Goal: Task Accomplishment & Management: Manage account settings

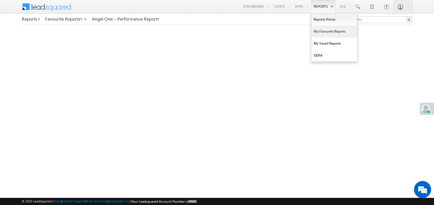
click at [319, 33] on link "My Favourite Reports" at bounding box center [334, 31] width 46 height 12
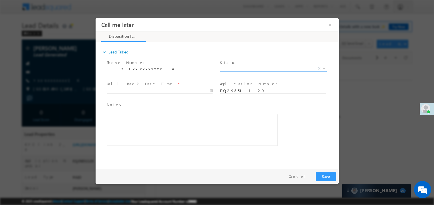
click at [238, 68] on span "X" at bounding box center [273, 68] width 107 height 6
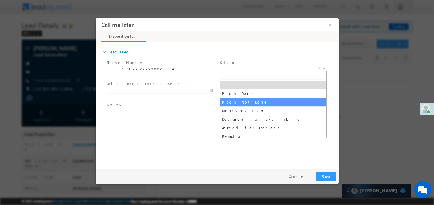
select select "Pitch Not Done"
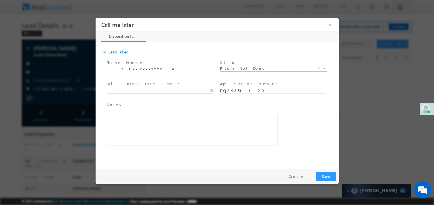
click at [123, 89] on body "Call me later ×" at bounding box center [216, 92] width 243 height 148
type input "10/01/25 6:14 PM"
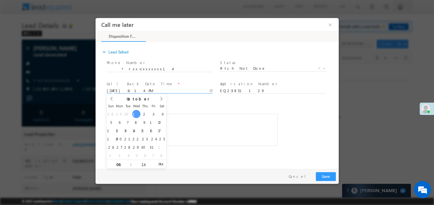
click at [210, 137] on div "Rich Text Editor, 40788eee-0fb2-11ec-a811-0adc8a9d82c2__tab1__section1__Notes__…" at bounding box center [191, 129] width 171 height 32
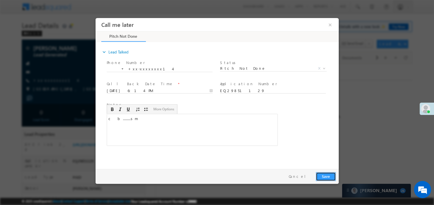
click at [326, 175] on button "Save" at bounding box center [325, 176] width 20 height 9
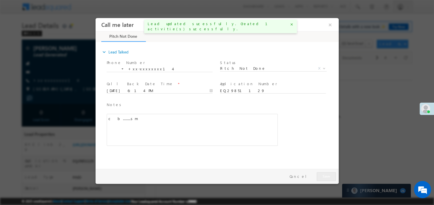
click at [366, 125] on div at bounding box center [217, 102] width 434 height 205
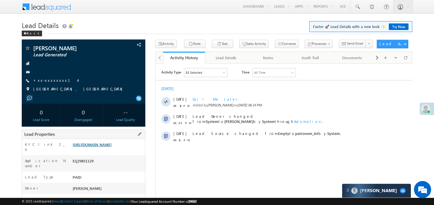
click at [109, 147] on link "https://angelbroking1-pk3em7sa.customui-test.leadsquared.com?leadId=b36f268b-b3…" at bounding box center [92, 144] width 39 height 5
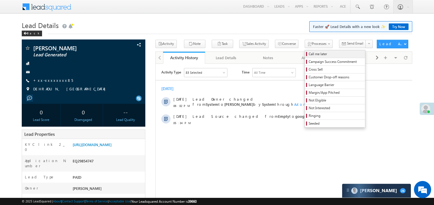
click at [308, 55] on span "Call me later" at bounding box center [335, 53] width 54 height 5
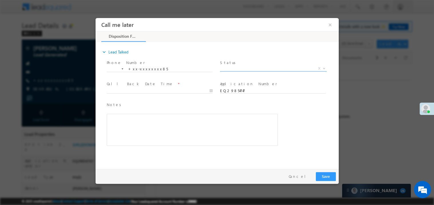
click at [237, 69] on span "X" at bounding box center [273, 68] width 107 height 6
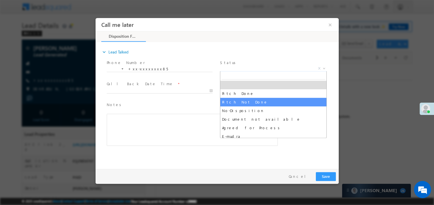
select select "Pitch Not Done"
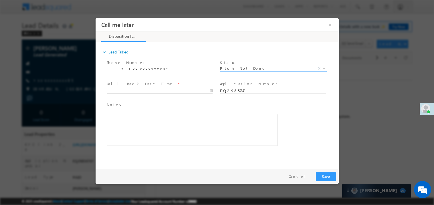
click at [128, 90] on body "Call me later ×" at bounding box center [216, 92] width 243 height 148
type input "10/01/25 6:16 PM"
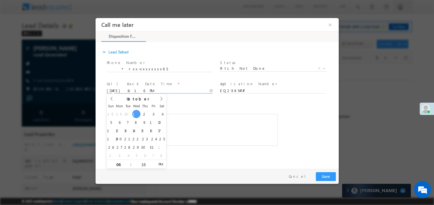
click at [230, 131] on div "Rich Text Editor, 40788eee-0fb2-11ec-a811-0adc8a9d82c2__tab1__section1__Notes__…" at bounding box center [191, 129] width 171 height 32
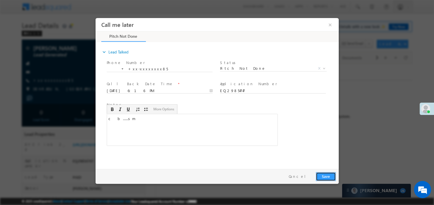
click at [326, 177] on button "Save" at bounding box center [325, 176] width 20 height 9
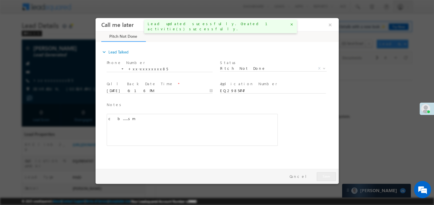
click at [70, 62] on div at bounding box center [217, 102] width 434 height 205
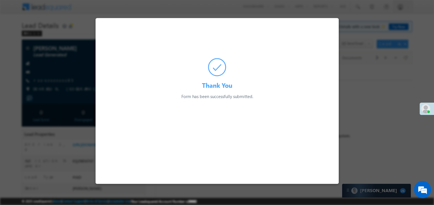
click at [70, 62] on div at bounding box center [217, 102] width 434 height 205
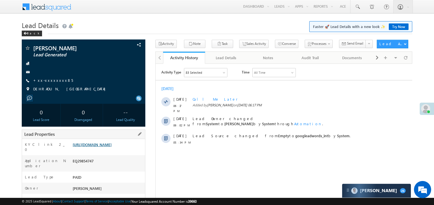
click at [101, 147] on link "https://angelbroking1-pk3em7sa.customui-test.leadsquared.com?leadId=5344fd13-77…" at bounding box center [92, 144] width 39 height 5
click at [396, 28] on link "Try Now" at bounding box center [398, 26] width 20 height 7
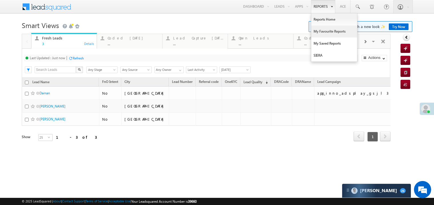
click at [322, 32] on link "My Favourite Reports" at bounding box center [334, 31] width 46 height 12
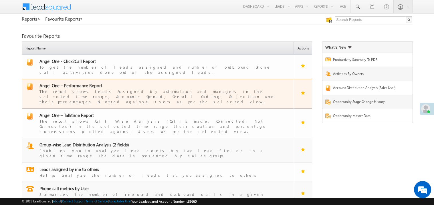
click at [75, 83] on span "Angel One – Performance Report" at bounding box center [70, 86] width 63 height 6
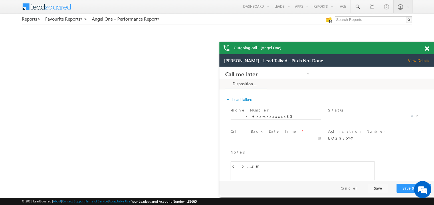
click at [424, 45] on div "Outgoing call - (Angel One)" at bounding box center [326, 48] width 214 height 12
click at [427, 47] on span at bounding box center [426, 48] width 4 height 5
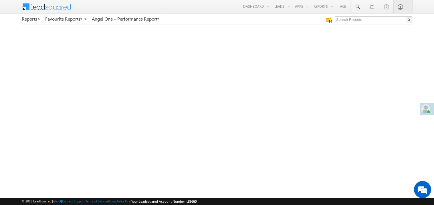
click at [427, 106] on span at bounding box center [425, 108] width 9 height 9
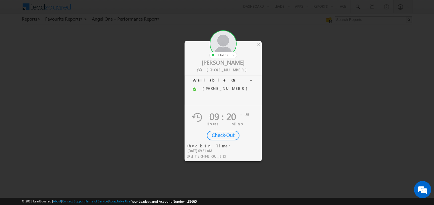
click at [222, 132] on div "Check-Out" at bounding box center [223, 136] width 33 height 10
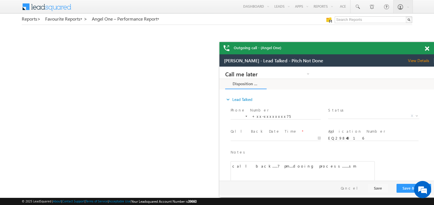
click at [427, 47] on span at bounding box center [426, 48] width 4 height 5
click at [427, 48] on span at bounding box center [426, 48] width 4 height 5
click at [428, 50] on span at bounding box center [426, 48] width 4 height 5
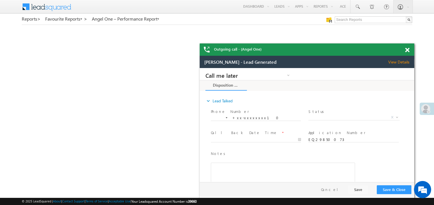
drag, startPoint x: 373, startPoint y: 55, endPoint x: 345, endPoint y: 48, distance: 29.1
click at [345, 48] on div "Outgoing call - (Angel One)" at bounding box center [306, 49] width 214 height 12
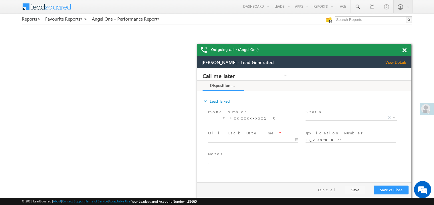
click at [404, 50] on span at bounding box center [404, 50] width 4 height 5
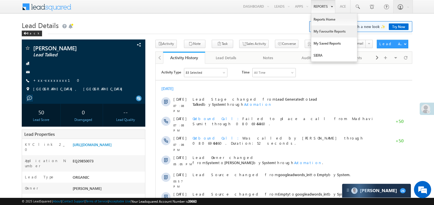
click at [322, 30] on link "My Favourite Reports" at bounding box center [334, 31] width 46 height 12
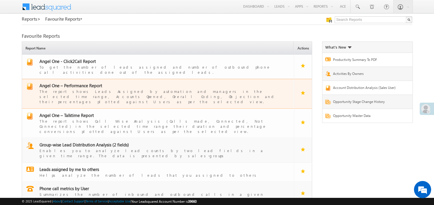
click at [79, 83] on span "Angel One – Performance Report" at bounding box center [70, 86] width 63 height 6
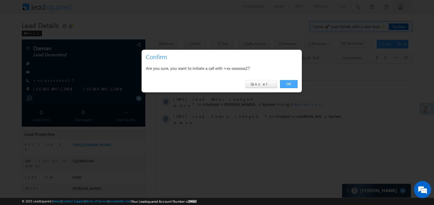
click at [287, 83] on link "OK" at bounding box center [288, 84] width 17 height 8
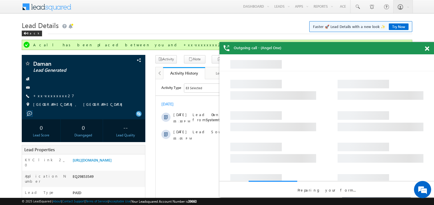
click at [428, 48] on span at bounding box center [426, 48] width 4 height 5
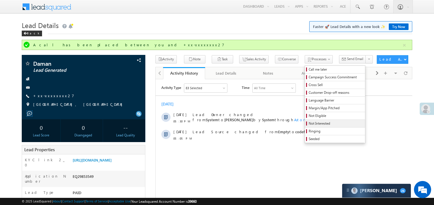
click at [314, 123] on span "Not Interested" at bounding box center [335, 123] width 54 height 5
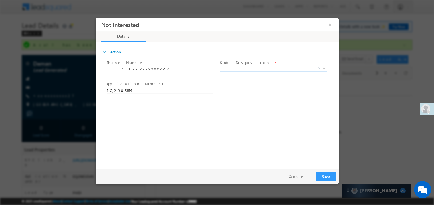
click at [245, 66] on span "X" at bounding box center [273, 68] width 107 height 6
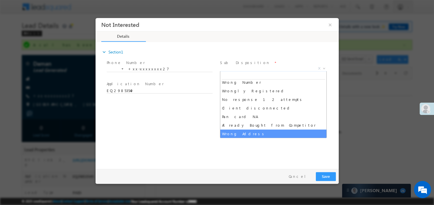
scroll to position [63, 0]
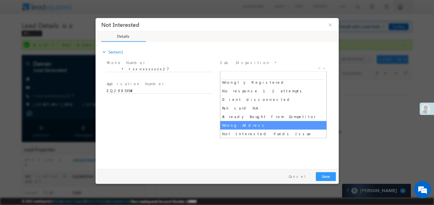
click at [167, 118] on div "expand_more Section1 Phone Number *" at bounding box center [218, 104] width 240 height 123
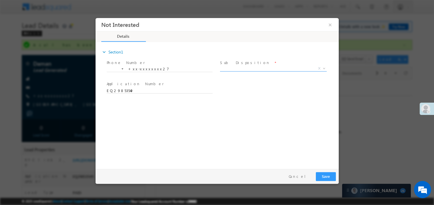
click at [233, 69] on span "X" at bounding box center [273, 68] width 107 height 6
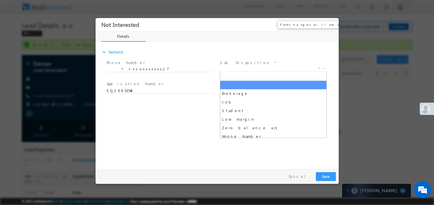
click at [328, 22] on button "×" at bounding box center [330, 24] width 10 height 11
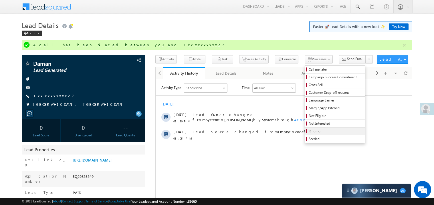
click at [308, 133] on span "Ringing" at bounding box center [335, 131] width 54 height 5
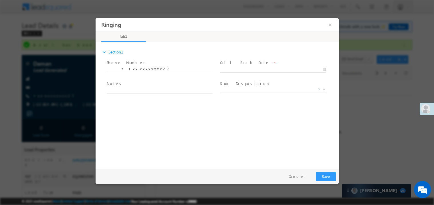
scroll to position [0, 0]
click at [245, 67] on body "Ringing ×" at bounding box center [216, 92] width 243 height 148
type input "10/01/25 7:11 PM"
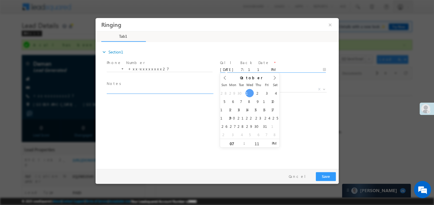
click at [145, 88] on textarea at bounding box center [159, 90] width 106 height 7
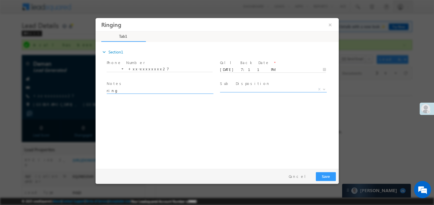
type textarea "ring"
click at [240, 86] on span "X" at bounding box center [273, 89] width 107 height 6
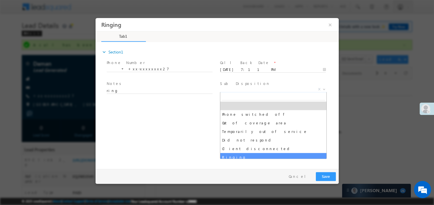
select select "Ringing"
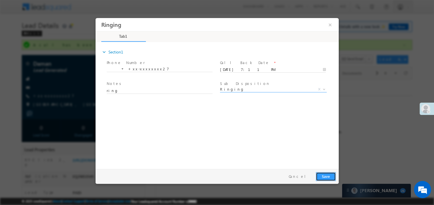
click at [330, 178] on button "Save" at bounding box center [325, 176] width 20 height 9
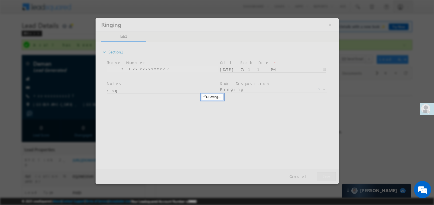
click at [330, 178] on div at bounding box center [216, 101] width 243 height 166
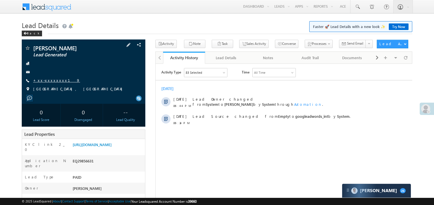
click at [55, 82] on link "+xx-xxxxxxxx19" at bounding box center [56, 80] width 47 height 5
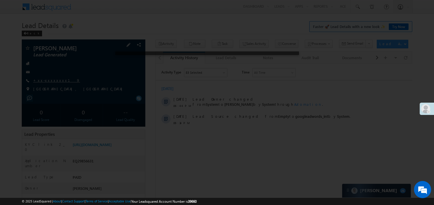
click at [55, 82] on div at bounding box center [217, 102] width 434 height 205
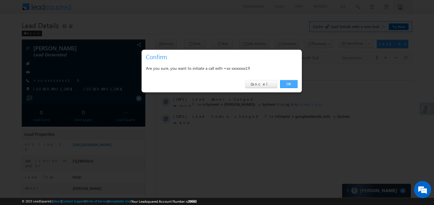
click at [291, 83] on link "OK" at bounding box center [288, 84] width 17 height 8
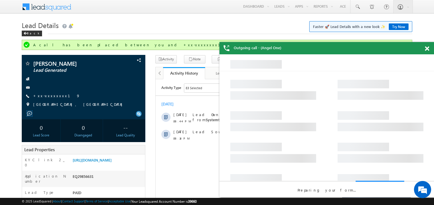
click at [427, 48] on span at bounding box center [426, 48] width 4 height 5
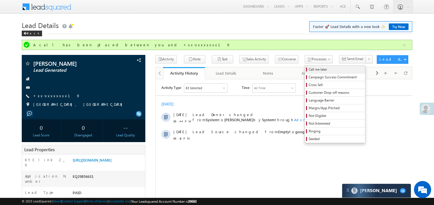
click at [308, 69] on span "Call me later" at bounding box center [335, 69] width 54 height 5
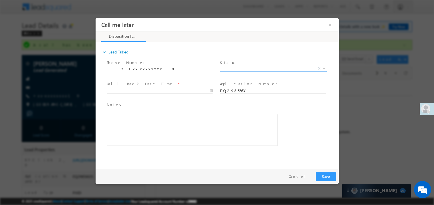
click at [235, 68] on span "X" at bounding box center [273, 68] width 107 height 6
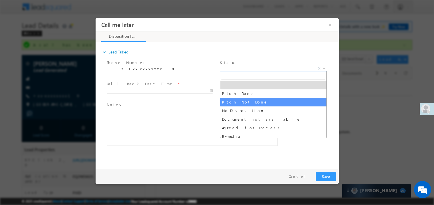
select select "Pitch Not Done"
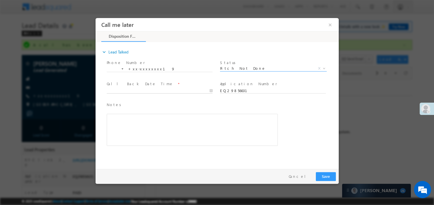
click at [140, 89] on body "Call me later ×" at bounding box center [216, 92] width 243 height 148
type input "[DATE] 7:13 PM"
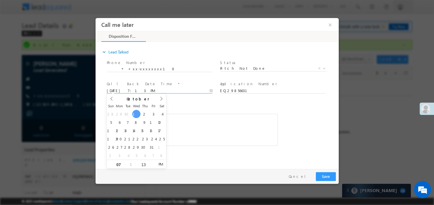
click at [213, 124] on div "Rich Text Editor, 40788eee-0fb2-11ec-a811-0adc8a9d82c2__tab1__section1__Notes__…" at bounding box center [191, 129] width 171 height 32
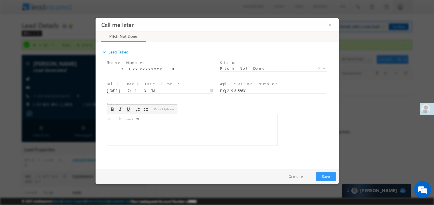
click at [324, 171] on div "Pay & Save Save Cancel" at bounding box center [218, 176] width 246 height 15
click at [171, 131] on div "c b........sm" at bounding box center [191, 129] width 171 height 32
click at [330, 176] on button "Save" at bounding box center [325, 176] width 20 height 9
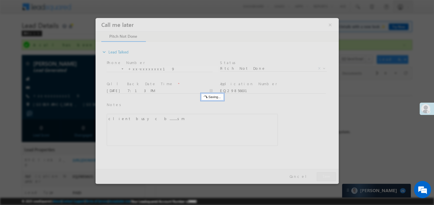
click at [330, 176] on div at bounding box center [216, 101] width 243 height 166
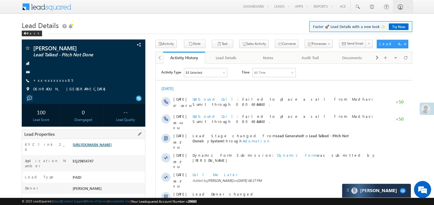
click at [107, 147] on link "https://angelbroking1-pk3em7sa.customui-test.leadsquared.com?leadId=5344fd13-77…" at bounding box center [92, 144] width 39 height 5
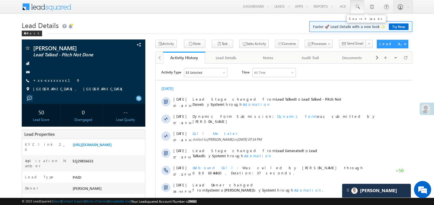
click at [356, 6] on span at bounding box center [357, 7] width 6 height 6
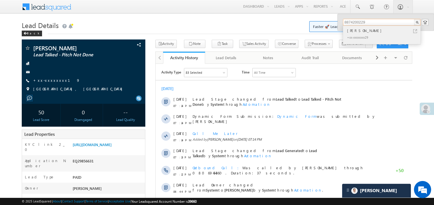
type input "8874200229"
click at [356, 32] on div "[PERSON_NAME]" at bounding box center [384, 30] width 77 height 6
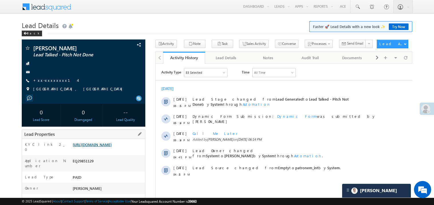
click at [111, 147] on link "https://angelbroking1-pk3em7sa.customui-test.leadsquared.com?leadId=b36f268b-b3…" at bounding box center [92, 144] width 39 height 5
click at [105, 147] on link "https://angelbroking1-pk3em7sa.customui-test.leadsquared.com?leadId=b36f268b-b3…" at bounding box center [92, 144] width 39 height 5
click at [106, 147] on link "https://angelbroking1-pk3em7sa.customui-test.leadsquared.com?leadId=b36f268b-b3…" at bounding box center [92, 144] width 39 height 5
click at [396, 26] on link "Try Now" at bounding box center [398, 26] width 20 height 7
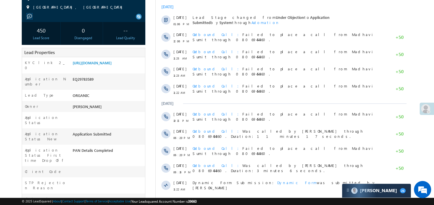
scroll to position [91, 0]
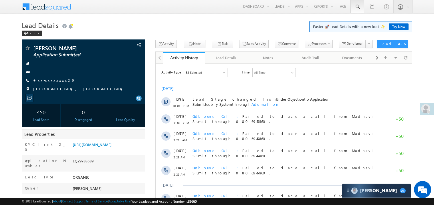
click at [357, 6] on span at bounding box center [357, 7] width 6 height 6
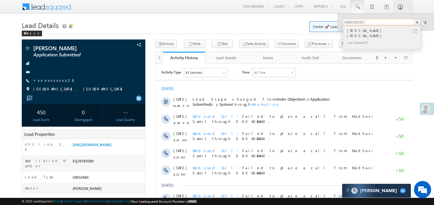
type input "8982292457"
click at [358, 29] on div "Sunil Kumar Rathore" at bounding box center [384, 32] width 77 height 11
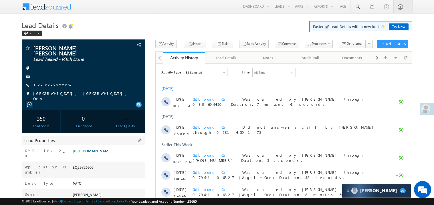
click at [111, 148] on link "https://angelbroking1-pk3em7sa.customui-test.leadsquared.com?leadId=9985c4be-0b…" at bounding box center [92, 150] width 39 height 5
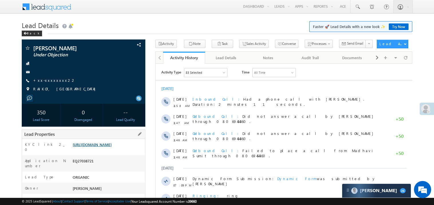
click at [98, 147] on link "[URL][DOMAIN_NAME]" at bounding box center [92, 144] width 39 height 5
click at [108, 147] on link "https://angelbroking1-pk3em7sa.customui-test.leadsquared.com?leadId=4cc0aee7-66…" at bounding box center [92, 144] width 39 height 5
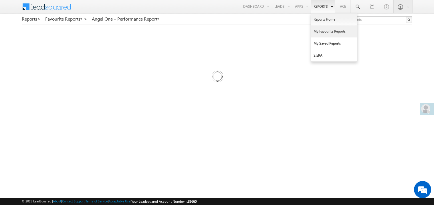
click at [321, 31] on link "My Favourite Reports" at bounding box center [334, 31] width 46 height 12
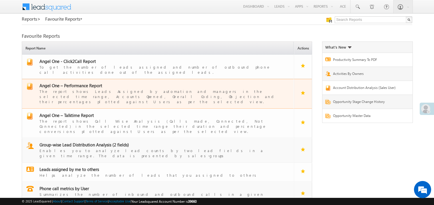
click at [77, 83] on span "Angel One – Performance Report" at bounding box center [70, 86] width 63 height 6
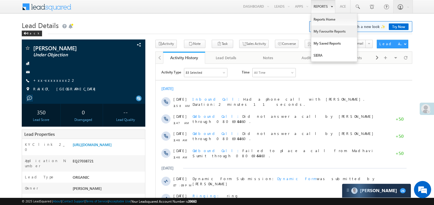
click at [323, 29] on link "My Favourite Reports" at bounding box center [334, 31] width 46 height 12
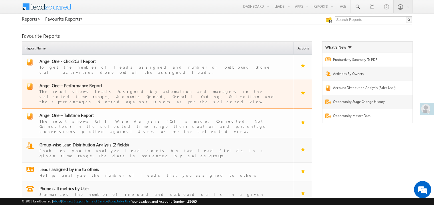
click at [77, 83] on span "Angel One – Performance Report" at bounding box center [70, 86] width 63 height 6
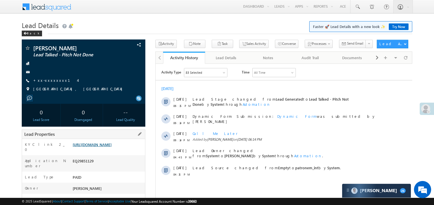
click at [110, 147] on link "https://angelbroking1-pk3em7sa.customui-test.leadsquared.com?leadId=b36f268b-b3…" at bounding box center [92, 144] width 39 height 5
click at [105, 147] on link "https://angelbroking1-pk3em7sa.customui-test.leadsquared.com?leadId=b36f268b-b3…" at bounding box center [92, 144] width 39 height 5
click at [50, 81] on link "+xx-xxxxxxxx14" at bounding box center [55, 80] width 44 height 5
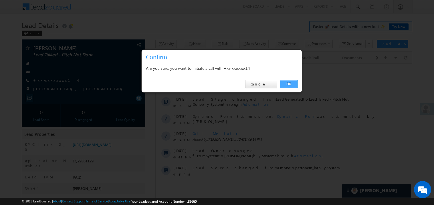
click at [291, 83] on link "OK" at bounding box center [288, 84] width 17 height 8
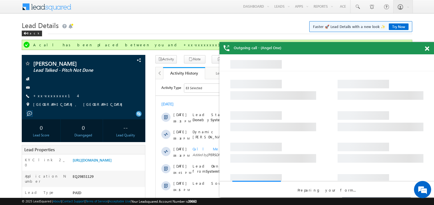
click at [428, 50] on span at bounding box center [426, 48] width 4 height 5
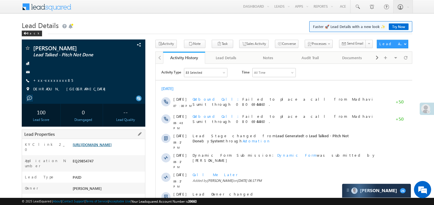
click at [111, 147] on link "https://angelbroking1-pk3em7sa.customui-test.leadsquared.com?leadId=5344fd13-77…" at bounding box center [92, 144] width 39 height 5
click at [55, 80] on link "+xx-xxxxxxxx85" at bounding box center [53, 80] width 40 height 5
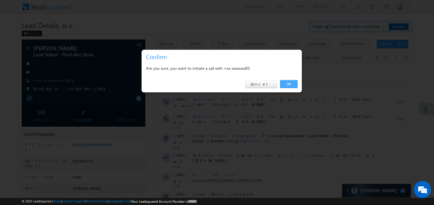
click at [290, 83] on link "OK" at bounding box center [288, 84] width 17 height 8
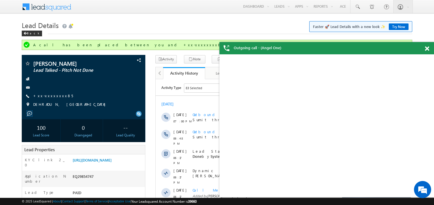
click at [426, 48] on span at bounding box center [426, 48] width 4 height 5
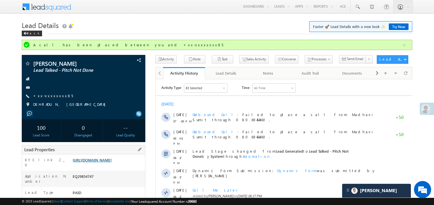
click at [108, 162] on link "https://angelbroking1-pk3em7sa.customui-test.leadsquared.com?leadId=5344fd13-77…" at bounding box center [92, 159] width 39 height 5
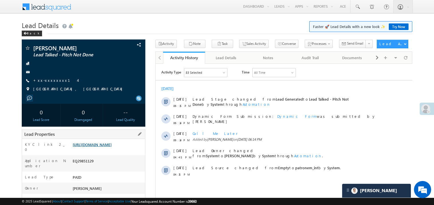
click at [107, 146] on link "[URL][DOMAIN_NAME]" at bounding box center [92, 144] width 39 height 5
click at [106, 147] on link "https://angelbroking1-pk3em7sa.customui-test.leadsquared.com?leadId=b36f268b-b3…" at bounding box center [92, 144] width 39 height 5
click at [109, 147] on link "https://angelbroking1-pk3em7sa.customui-test.leadsquared.com?leadId=b36f268b-b3…" at bounding box center [92, 144] width 39 height 5
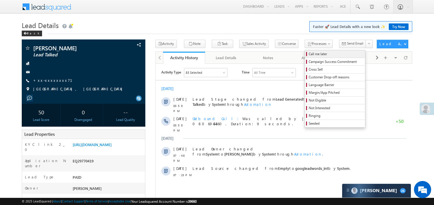
click at [308, 55] on span "Call me later" at bounding box center [335, 53] width 54 height 5
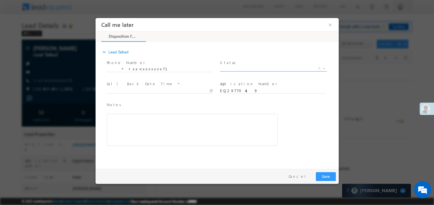
click at [239, 66] on span "X" at bounding box center [273, 68] width 107 height 6
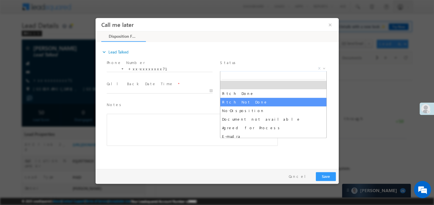
select select "Pitch Not Done"
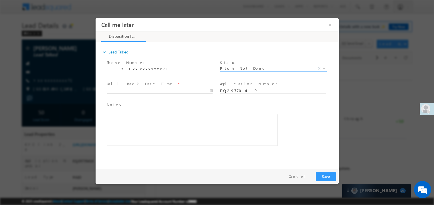
click at [138, 91] on body "Call me later ×" at bounding box center [216, 92] width 243 height 148
type input "10/01/25 8:26 PM"
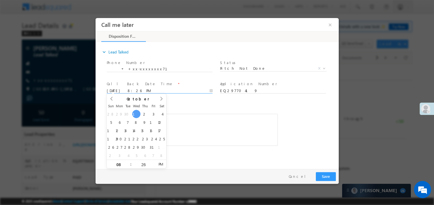
click at [187, 108] on div "Notes * Editor toolbars Basic Styles Bold Italic Underline Paragraph Insert/Rem…" at bounding box center [191, 123] width 171 height 44
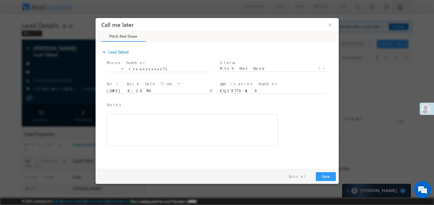
click at [164, 128] on div "Rich Text Editor, 40788eee-0fb2-11ec-a811-0adc8a9d82c2__tab1__section1__Notes__…" at bounding box center [191, 129] width 171 height 32
click at [329, 175] on button "Save" at bounding box center [325, 176] width 20 height 9
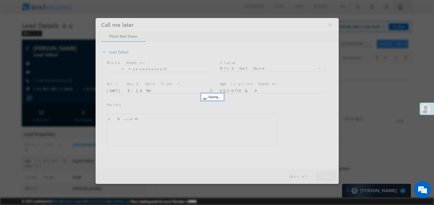
click at [329, 175] on div at bounding box center [216, 101] width 243 height 166
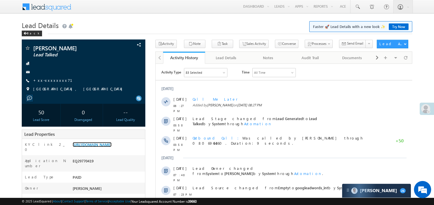
click at [111, 147] on link "https://angelbroking1-pk3em7sa.customui-test.leadsquared.com?leadId=72eda84b-ed…" at bounding box center [92, 144] width 39 height 5
click at [53, 80] on link "+xx-xxxxxxxx71" at bounding box center [56, 80] width 46 height 5
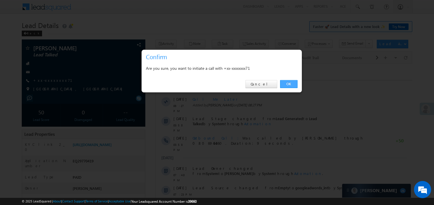
click at [288, 85] on link "OK" at bounding box center [288, 84] width 17 height 8
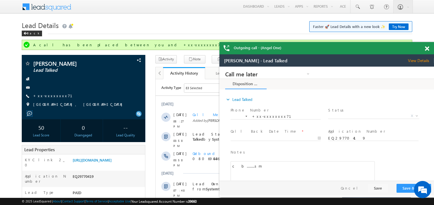
click at [427, 48] on span at bounding box center [426, 48] width 4 height 5
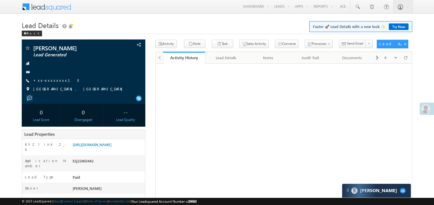
click at [53, 80] on link "+xx-xxxxxxxx13" at bounding box center [56, 80] width 46 height 5
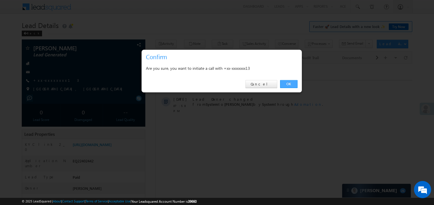
click at [287, 84] on link "OK" at bounding box center [288, 84] width 17 height 8
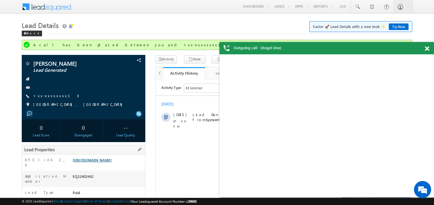
click at [111, 162] on link "[URL][DOMAIN_NAME]" at bounding box center [92, 159] width 39 height 5
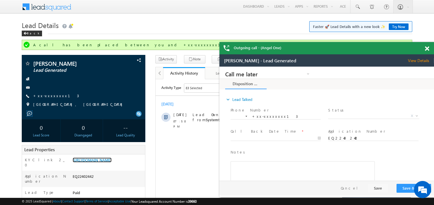
click at [426, 48] on span at bounding box center [426, 48] width 4 height 5
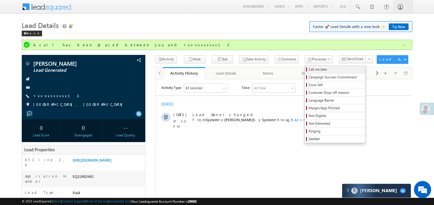
click at [308, 70] on span "Call me later" at bounding box center [335, 69] width 54 height 5
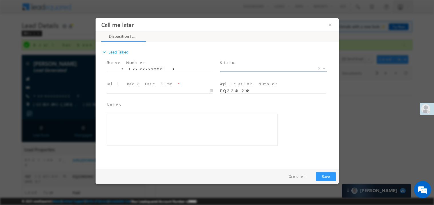
click at [234, 68] on span "X" at bounding box center [273, 68] width 107 height 6
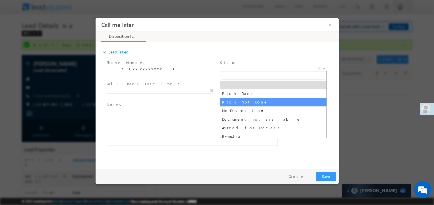
select select "Pitch Not Done"
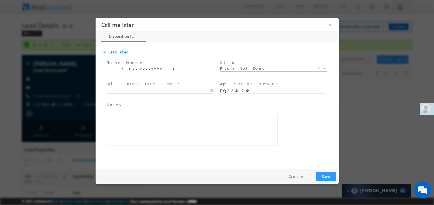
click at [136, 89] on body "Call me later ×" at bounding box center [216, 92] width 243 height 148
type input "10/01/25 8:30 PM"
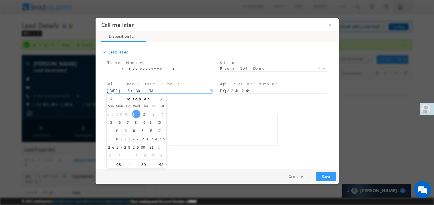
click at [211, 114] on div "Rich Text Editor, 40788eee-0fb2-11ec-a811-0adc8a9d82c2__tab1__section1__Notes__…" at bounding box center [191, 129] width 171 height 32
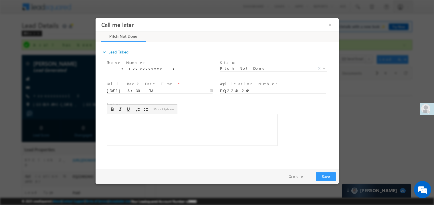
click at [188, 136] on div "Rich Text Editor, 40788eee-0fb2-11ec-a811-0adc8a9d82c2__tab1__section1__Notes__…" at bounding box center [191, 129] width 171 height 32
click at [325, 175] on button "Save" at bounding box center [325, 176] width 20 height 9
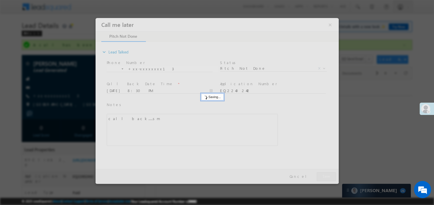
click at [325, 175] on div at bounding box center [216, 101] width 243 height 166
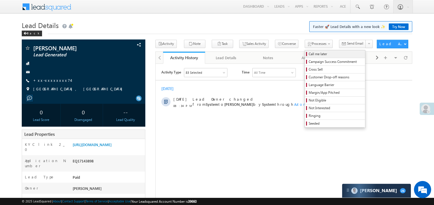
click at [308, 55] on span "Call me later" at bounding box center [335, 53] width 54 height 5
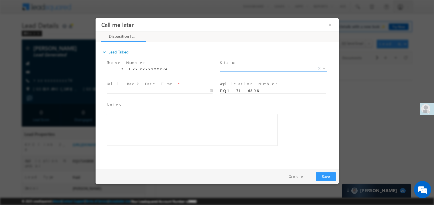
click at [231, 65] on span "X" at bounding box center [273, 68] width 107 height 6
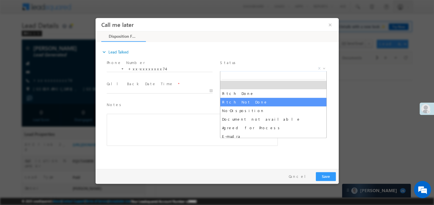
select select "Pitch Not Done"
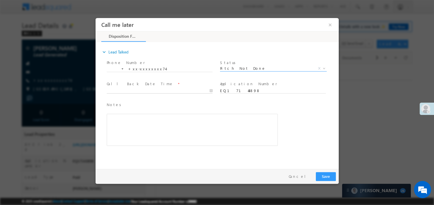
click at [133, 87] on body "Call me later ×" at bounding box center [216, 92] width 243 height 148
type input "[DATE] 8:36 PM"
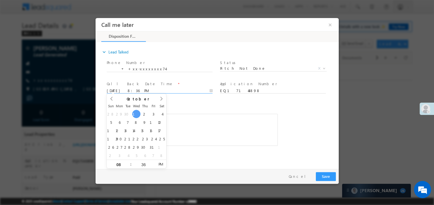
click at [202, 121] on div "Rich Text Editor, 40788eee-0fb2-11ec-a811-0adc8a9d82c2__tab1__section1__Notes__…" at bounding box center [191, 129] width 171 height 32
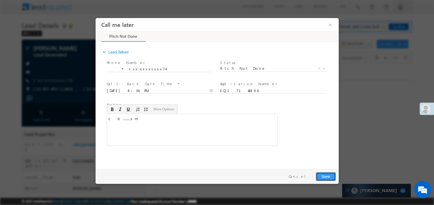
click at [325, 176] on button "Save" at bounding box center [325, 176] width 20 height 9
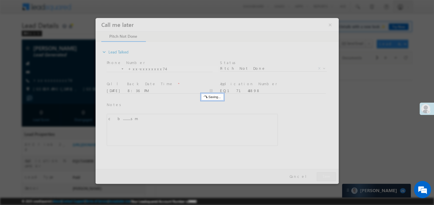
click at [325, 176] on div at bounding box center [216, 101] width 243 height 166
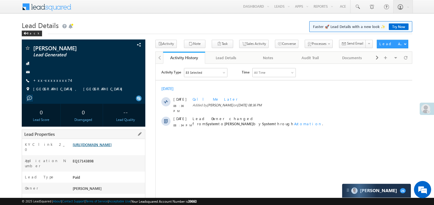
click at [111, 147] on link "[URL][DOMAIN_NAME]" at bounding box center [92, 144] width 39 height 5
click at [56, 78] on link "+xx-xxxxxxxx74" at bounding box center [51, 80] width 37 height 5
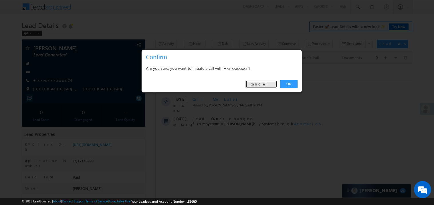
click at [259, 86] on link "Cancel" at bounding box center [261, 84] width 32 height 8
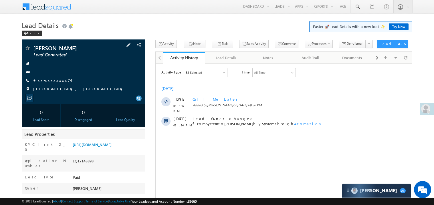
click at [49, 80] on link "+xx-xxxxxxxx74" at bounding box center [51, 80] width 37 height 5
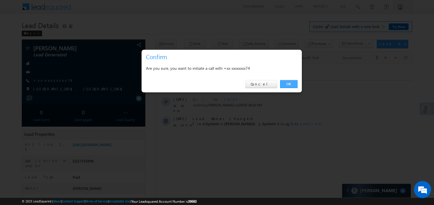
click at [288, 83] on link "OK" at bounding box center [288, 84] width 17 height 8
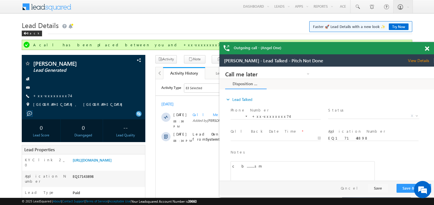
click at [427, 47] on span at bounding box center [426, 48] width 4 height 5
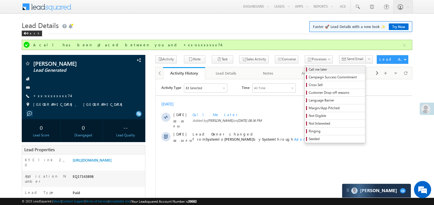
click at [308, 69] on span "Call me later" at bounding box center [335, 69] width 54 height 5
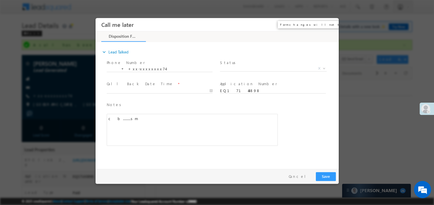
click at [329, 23] on button "×" at bounding box center [330, 24] width 10 height 11
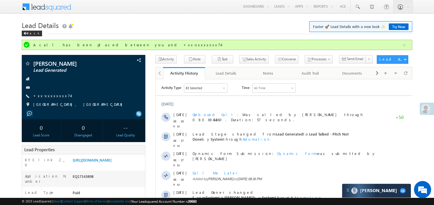
click at [395, 25] on link "Try Now" at bounding box center [398, 26] width 20 height 7
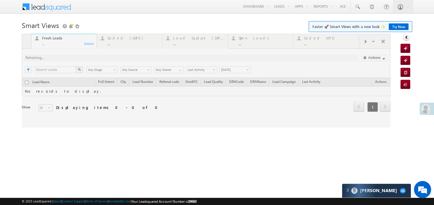
click at [66, 48] on div at bounding box center [206, 81] width 368 height 94
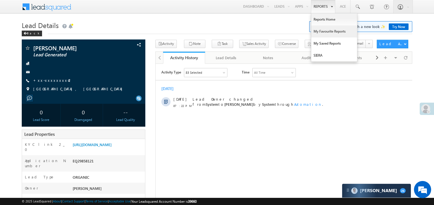
click at [321, 33] on link "My Favourite Reports" at bounding box center [334, 31] width 46 height 12
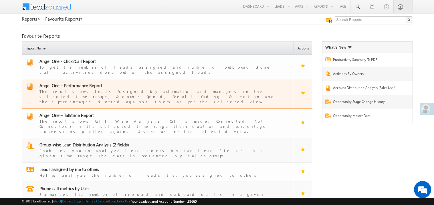
click at [81, 83] on span "Angel One – Performance Report" at bounding box center [70, 86] width 63 height 6
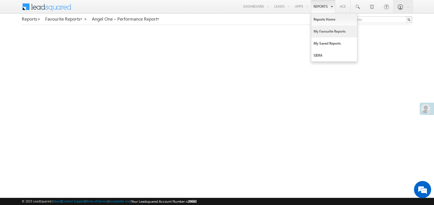
click at [320, 33] on link "My Favourite Reports" at bounding box center [334, 31] width 46 height 12
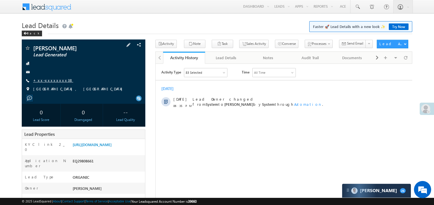
click at [44, 79] on link "+xx-xxxxxxxx38" at bounding box center [53, 80] width 40 height 5
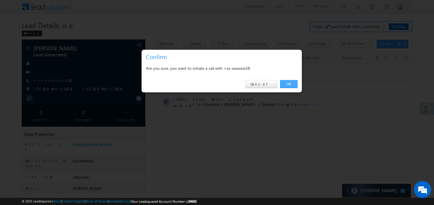
click at [287, 84] on link "OK" at bounding box center [288, 84] width 17 height 8
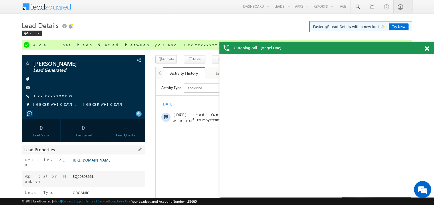
click at [104, 162] on link "https://angelbroking1-pk3em7sa.customui-test.leadsquared.com?leadId=29cb82f6-b2…" at bounding box center [92, 159] width 39 height 5
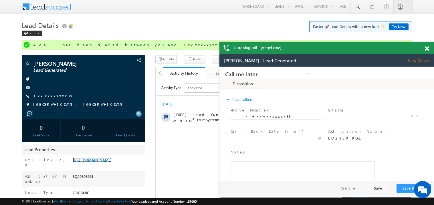
click at [426, 47] on span at bounding box center [426, 48] width 4 height 5
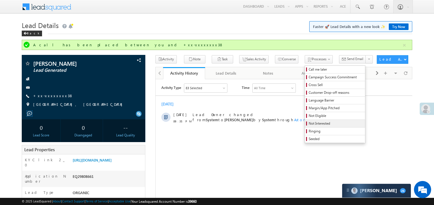
click at [314, 123] on span "Not Interested" at bounding box center [335, 123] width 54 height 5
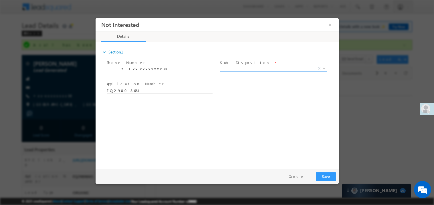
click at [232, 68] on span "X" at bounding box center [273, 68] width 107 height 6
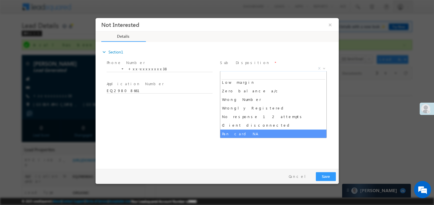
scroll to position [45, 0]
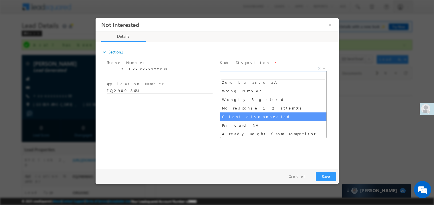
select select "Client disconnected"
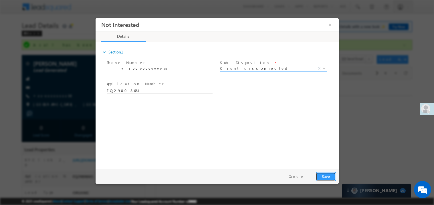
click at [327, 175] on button "Save" at bounding box center [325, 176] width 20 height 9
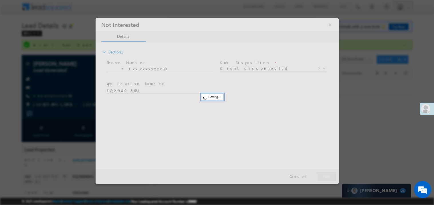
click at [327, 175] on div at bounding box center [216, 101] width 243 height 166
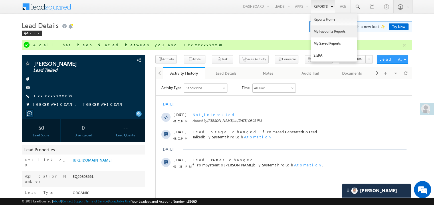
click at [322, 35] on link "My Favourite Reports" at bounding box center [334, 31] width 46 height 12
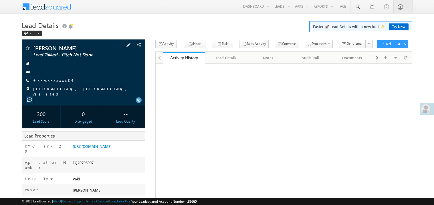
click at [55, 82] on link "+xx-xxxxxxxx84" at bounding box center [52, 80] width 39 height 5
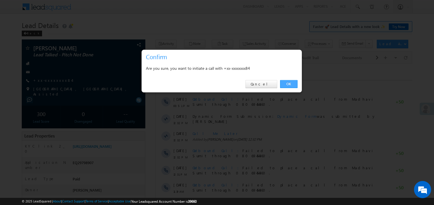
click at [289, 83] on link "OK" at bounding box center [288, 84] width 17 height 8
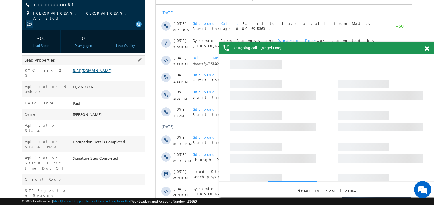
click at [109, 73] on link "https://angelbroking1-pk3em7sa.customui-test.leadsquared.com?leadId=1a12553f-1e…" at bounding box center [92, 70] width 39 height 5
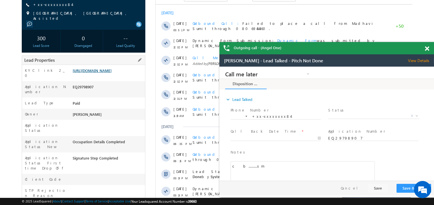
click at [97, 73] on link "https://angelbroking1-pk3em7sa.customui-test.leadsquared.com?leadId=1a12553f-1e…" at bounding box center [92, 70] width 39 height 5
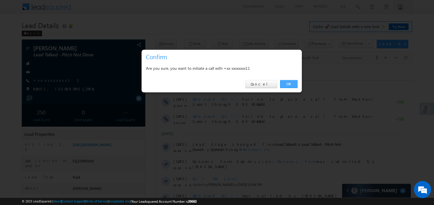
click at [285, 84] on link "OK" at bounding box center [288, 84] width 17 height 8
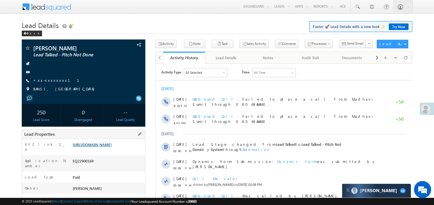
click at [111, 147] on link "https://angelbroking1-pk3em7sa.customui-test.leadsquared.com?leadId=3ebc19d9-c6…" at bounding box center [92, 144] width 39 height 5
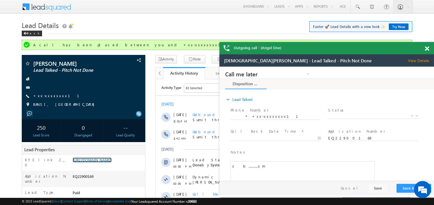
click at [427, 48] on span at bounding box center [426, 48] width 4 height 5
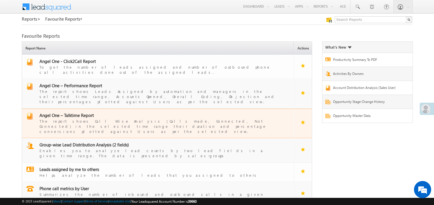
click at [76, 112] on span "Angel One – Talktime Report" at bounding box center [66, 115] width 54 height 6
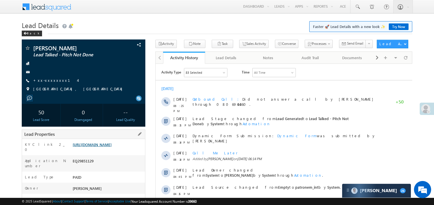
click at [98, 147] on link "[URL][DOMAIN_NAME]" at bounding box center [92, 144] width 39 height 5
click at [107, 146] on link "https://angelbroking1-pk3em7sa.customui-test.leadsquared.com?leadId=b36f268b-b3…" at bounding box center [92, 144] width 39 height 5
click at [108, 145] on link "https://angelbroking1-pk3em7sa.customui-test.leadsquared.com?leadId=b36f268b-b3…" at bounding box center [92, 144] width 39 height 5
click at [111, 147] on link "https://angelbroking1-pk3em7sa.customui-test.leadsquared.com?leadId=b36f268b-b3…" at bounding box center [92, 144] width 39 height 5
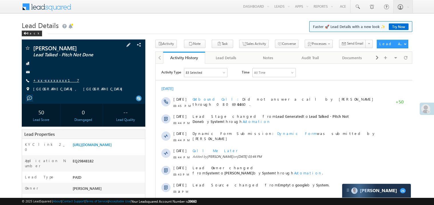
click at [53, 81] on link "+xx-xxxxxxxx17" at bounding box center [56, 80] width 46 height 5
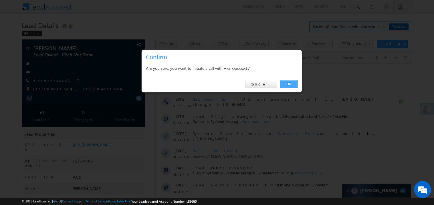
click at [286, 83] on link "OK" at bounding box center [288, 84] width 17 height 8
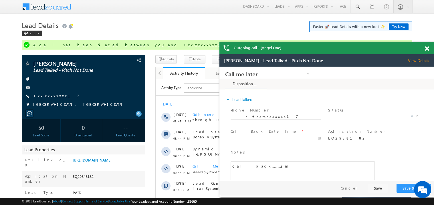
click at [427, 50] on span at bounding box center [426, 48] width 4 height 5
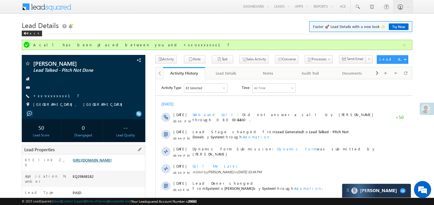
click at [100, 162] on link "https://angelbroking1-pk3em7sa.customui-test.leadsquared.com?leadId=3e3141b1-c6…" at bounding box center [92, 159] width 39 height 5
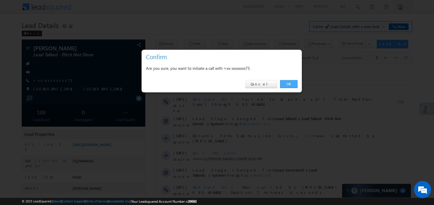
click at [288, 84] on link "OK" at bounding box center [288, 84] width 17 height 8
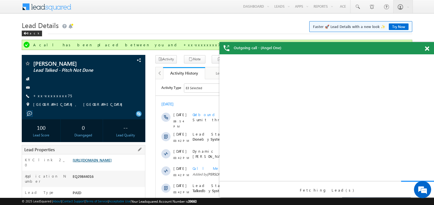
click at [111, 162] on link "https://angelbroking1-pk3em7sa.customui-test.leadsquared.com?leadId=5fdda96a-87…" at bounding box center [92, 159] width 39 height 5
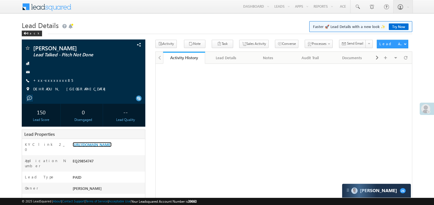
click at [111, 147] on link "[URL][DOMAIN_NAME]" at bounding box center [92, 144] width 39 height 5
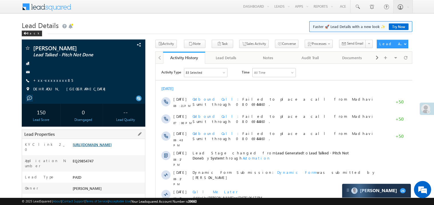
click at [101, 147] on link "https://angelbroking1-pk3em7sa.customui-test.leadsquared.com?leadId=5344fd13-77…" at bounding box center [92, 144] width 39 height 5
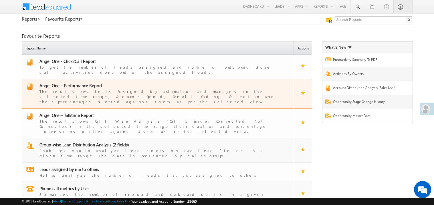
click at [76, 83] on span "Angel One – Performance Report" at bounding box center [70, 86] width 63 height 6
